Goal: Task Accomplishment & Management: Use online tool/utility

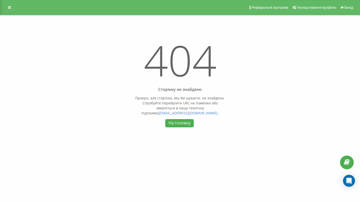
click at [183, 123] on link "На головну" at bounding box center [179, 123] width 28 height 8
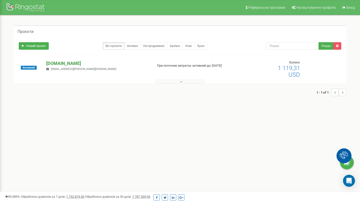
click at [70, 64] on p "[DOMAIN_NAME]" at bounding box center [97, 63] width 103 height 7
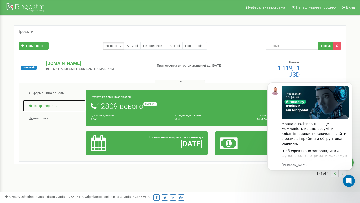
click at [48, 108] on link "Центр звернень" at bounding box center [54, 106] width 63 height 12
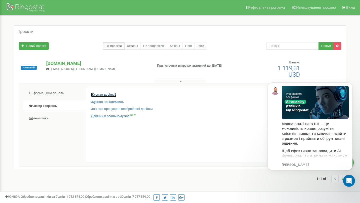
click at [113, 94] on link "Журнал дзвінків" at bounding box center [103, 95] width 25 height 5
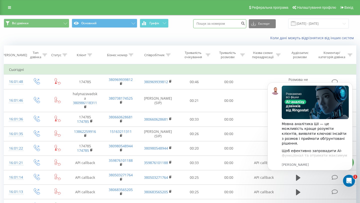
click at [236, 26] on input at bounding box center [219, 23] width 53 height 9
paste input "380984608707"
type input "380984608707"
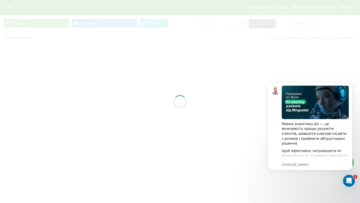
click at [233, 44] on div "Всі дзвінки Основний Графік 380984608707 Експорт .csv .xls .xlsx 21.05.2025 - 2…" at bounding box center [180, 29] width 360 height 29
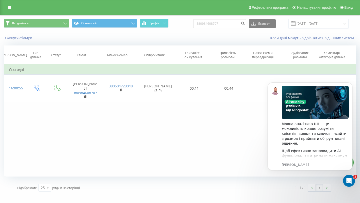
click at [294, 82] on body "Мовна аналітика ШІ — це можливість краще розуміти клієнтів, виявляти ключові ін…" at bounding box center [310, 132] width 96 height 111
click at [352, 85] on icon "Dismiss notification" at bounding box center [351, 84] width 3 height 3
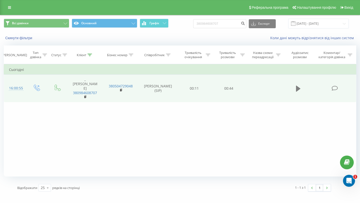
click at [295, 85] on button at bounding box center [299, 89] width 8 height 8
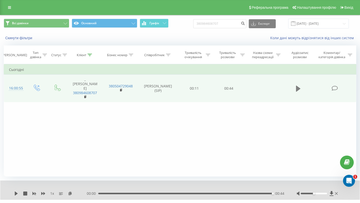
click at [299, 86] on icon at bounding box center [298, 89] width 5 height 6
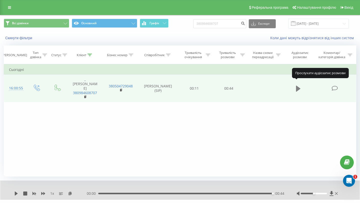
click at [299, 86] on icon at bounding box center [298, 89] width 5 height 6
click at [297, 86] on icon at bounding box center [298, 89] width 5 height 6
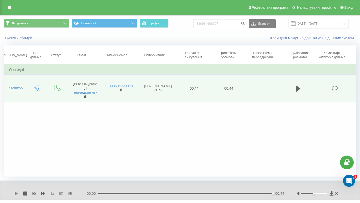
click at [16, 194] on icon at bounding box center [16, 194] width 3 height 4
click at [15, 194] on icon at bounding box center [16, 194] width 3 height 4
click at [294, 85] on td at bounding box center [298, 89] width 33 height 28
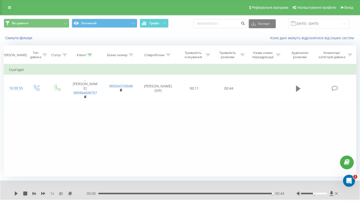
click at [297, 86] on icon at bounding box center [298, 89] width 5 height 6
drag, startPoint x: 101, startPoint y: 193, endPoint x: 98, endPoint y: 193, distance: 3.5
click at [98, 193] on div "- 00:44 00:00 00:00" at bounding box center [186, 193] width 198 height 5
click at [17, 193] on icon at bounding box center [16, 194] width 3 height 4
click at [70, 194] on icon at bounding box center [70, 194] width 4 height 4
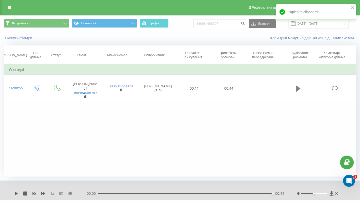
click at [300, 85] on icon at bounding box center [298, 88] width 5 height 7
